Goal: Task Accomplishment & Management: Use online tool/utility

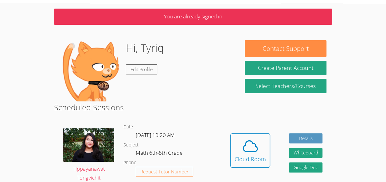
scroll to position [21, 0]
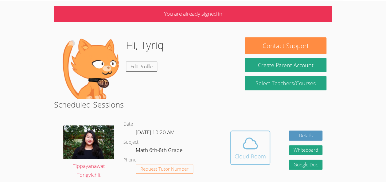
click at [249, 145] on icon at bounding box center [250, 143] width 17 height 17
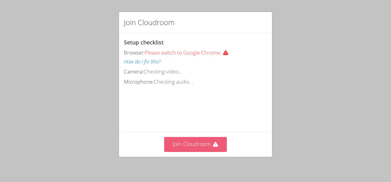
click at [187, 151] on button "Join Cloudroom" at bounding box center [195, 144] width 63 height 15
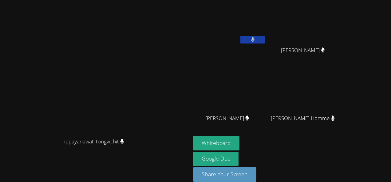
click at [118, 80] on video at bounding box center [95, 83] width 92 height 104
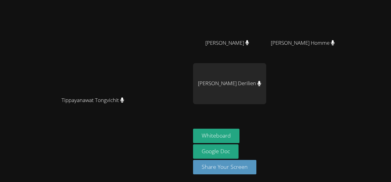
scroll to position [7, 0]
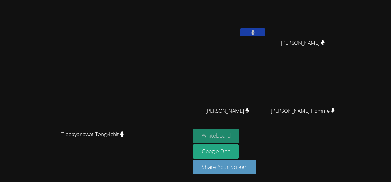
click at [239, 130] on button "Whiteboard" at bounding box center [216, 136] width 46 height 14
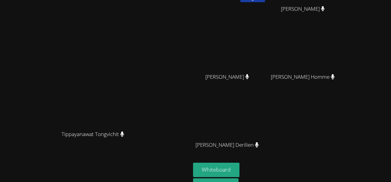
scroll to position [0, 0]
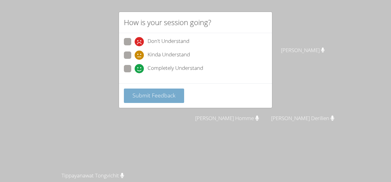
drag, startPoint x: 129, startPoint y: 68, endPoint x: 133, endPoint y: 91, distance: 24.0
click at [0, 0] on form "Don't Understand Kinda Understand Completely Understand Submit Feedback" at bounding box center [0, 0] width 0 height 0
click at [135, 73] on span at bounding box center [135, 73] width 0 height 0
click at [135, 67] on input "Completely Understand" at bounding box center [137, 67] width 5 height 5
radio input "true"
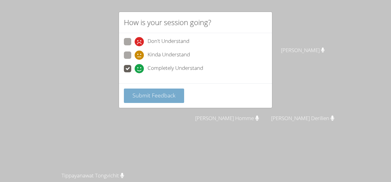
drag, startPoint x: 137, startPoint y: 105, endPoint x: 138, endPoint y: 96, distance: 8.6
click at [138, 96] on div "Submit Feedback" at bounding box center [195, 96] width 153 height 25
click at [138, 96] on span "Submit Feedback" at bounding box center [153, 95] width 43 height 7
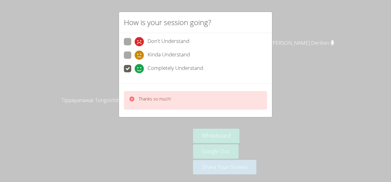
click at [129, 51] on video at bounding box center [95, 41] width 92 height 104
